Goal: Information Seeking & Learning: Find specific fact

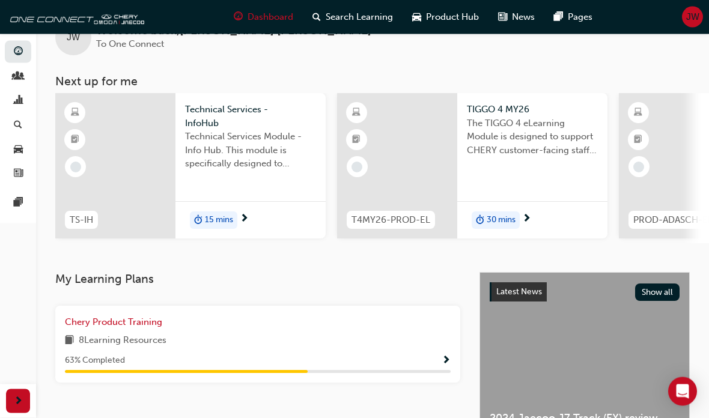
scroll to position [34, 0]
click at [16, 409] on span "next-icon" at bounding box center [18, 401] width 9 height 15
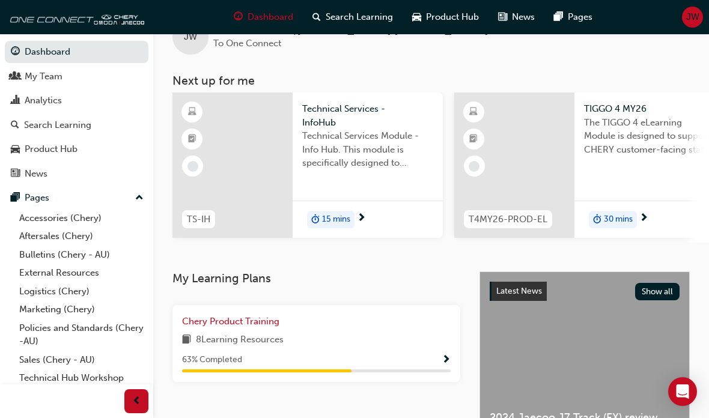
click at [29, 249] on link "Bulletins (Chery - AU)" at bounding box center [81, 255] width 134 height 19
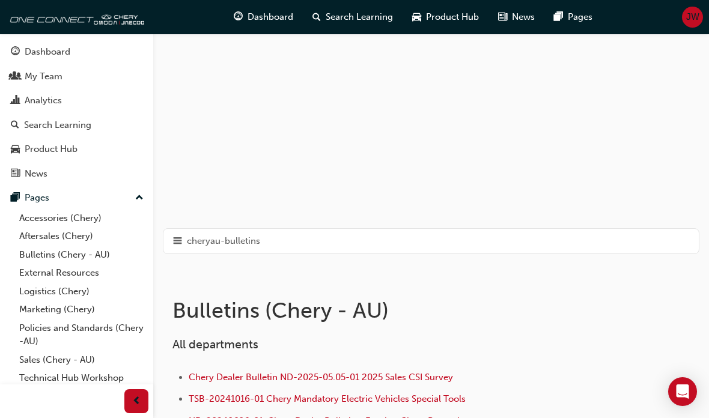
scroll to position [32, 0]
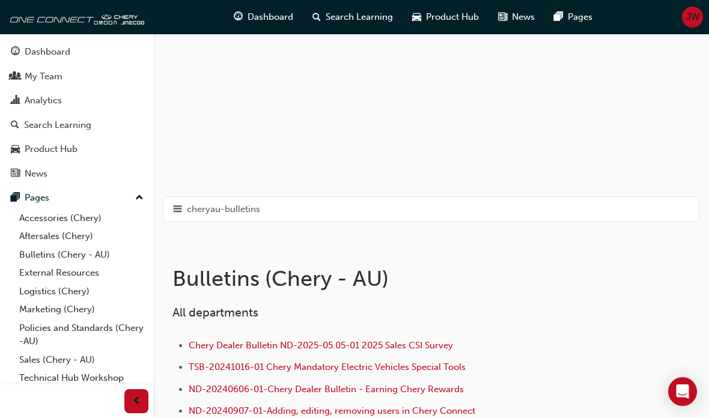
click at [179, 207] on span "hamburger-icon" at bounding box center [177, 209] width 9 height 15
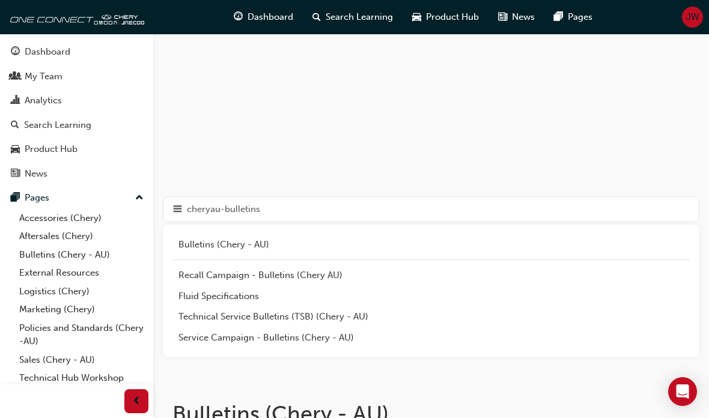
click at [190, 333] on div "Service Campaign - Bulletins (Chery - AU)" at bounding box center [430, 338] width 505 height 14
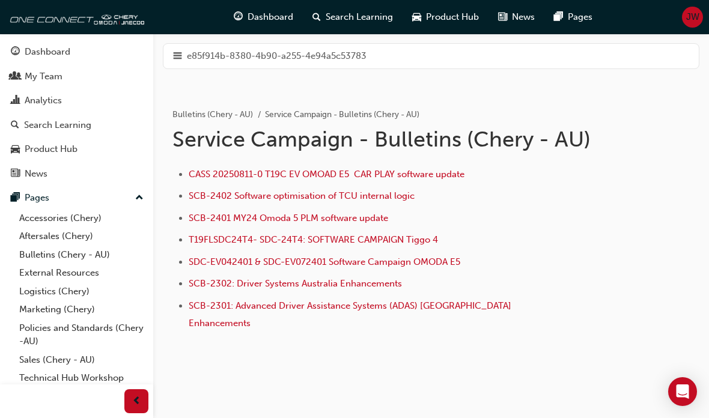
click at [178, 58] on span "hamburger-icon" at bounding box center [177, 56] width 9 height 15
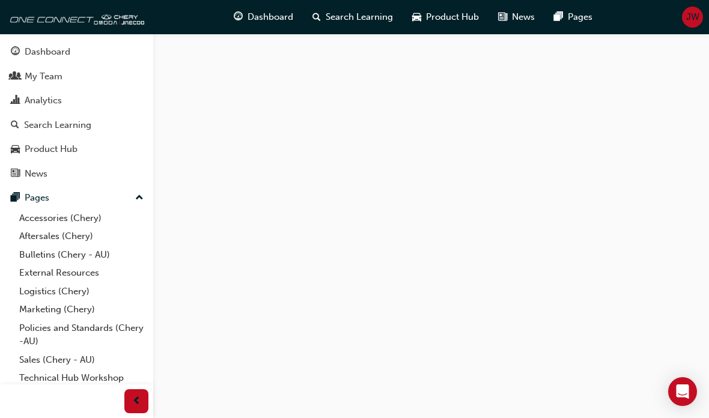
scroll to position [80, 0]
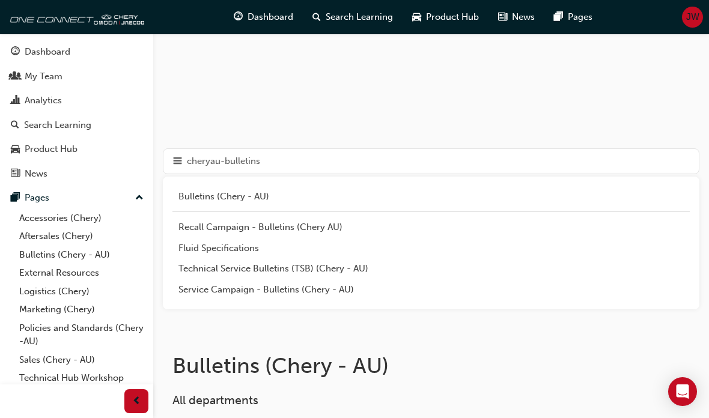
click at [190, 264] on div "Technical Service Bulletins (TSB) (Chery - AU)" at bounding box center [430, 269] width 505 height 14
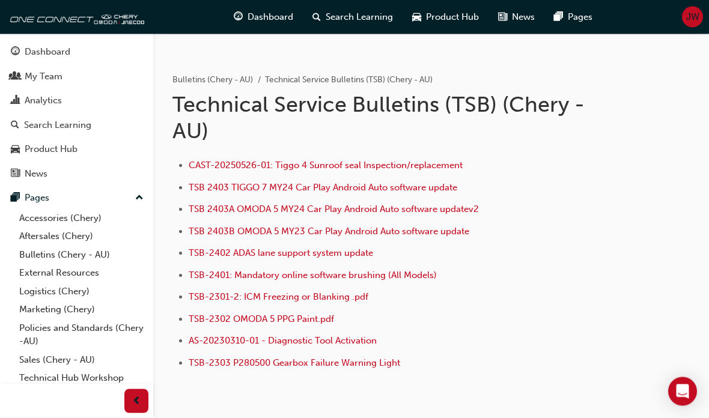
scroll to position [31, 0]
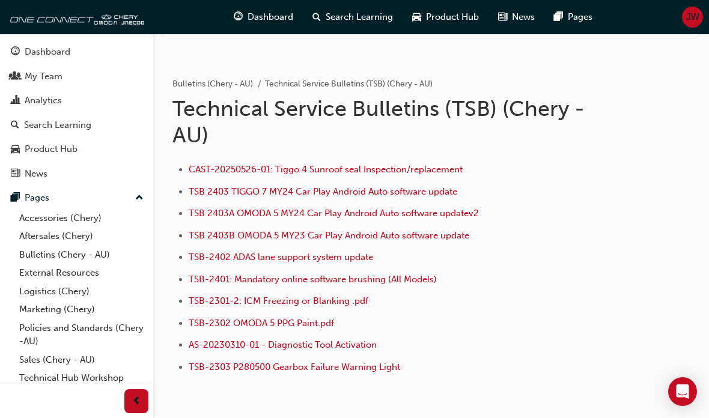
click at [267, 168] on span "CAST-20250526-01: Tiggo 4 Sunroof seal Inspection/replacement" at bounding box center [326, 169] width 274 height 11
